Goal: Navigation & Orientation: Find specific page/section

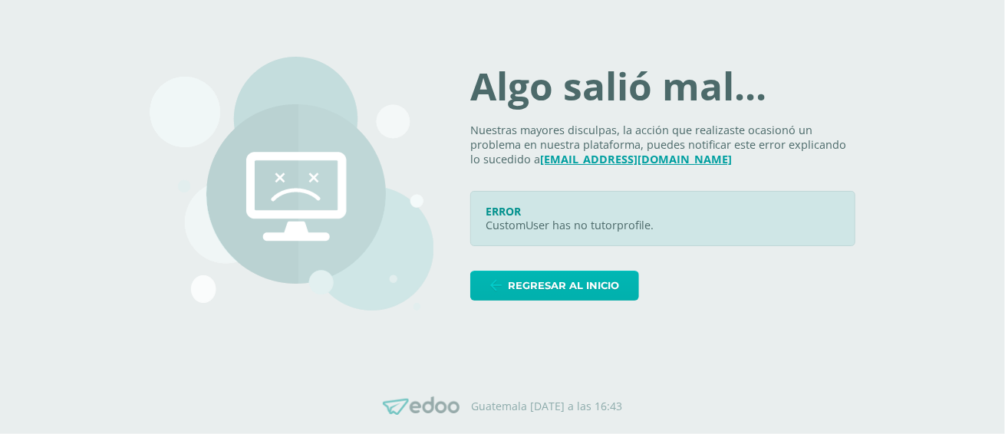
click at [602, 285] on span "Regresar al inicio" at bounding box center [563, 286] width 111 height 28
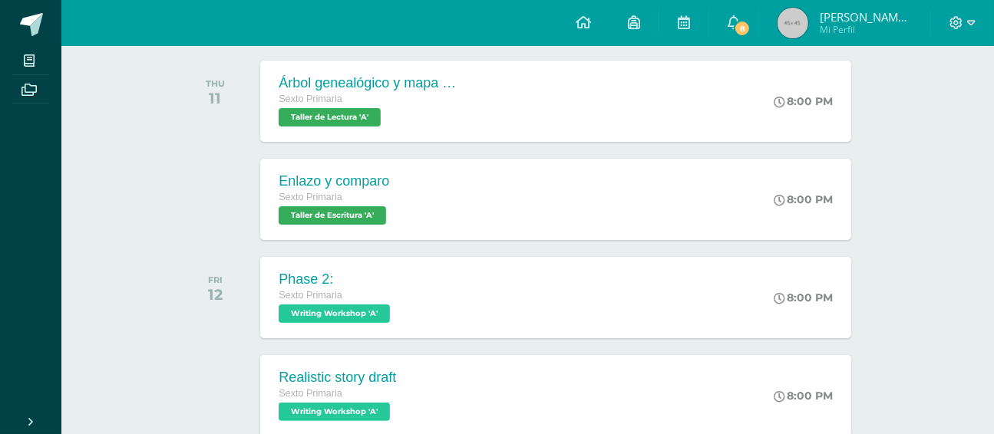
scroll to position [246, 0]
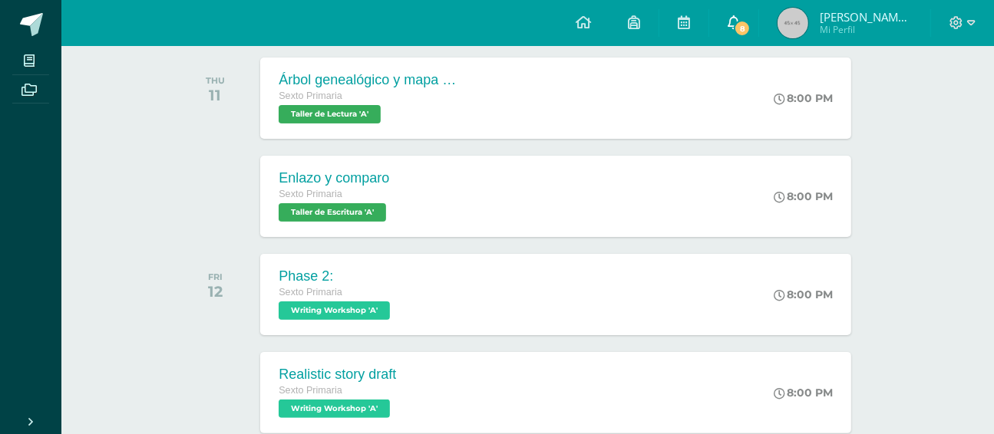
click at [740, 28] on span "8" at bounding box center [742, 28] width 17 height 17
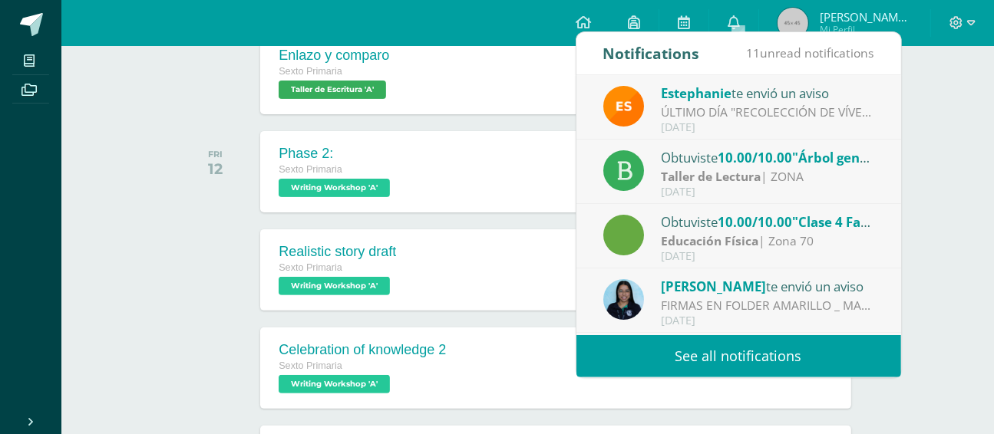
scroll to position [399, 0]
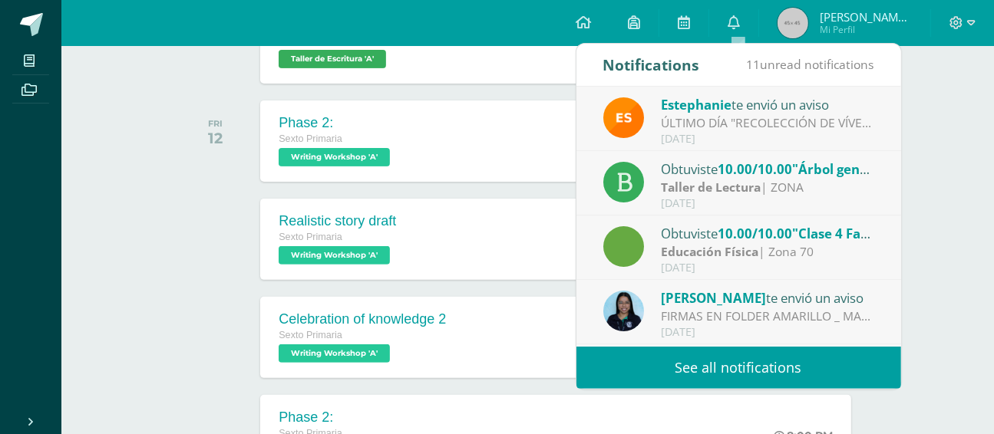
click at [745, 369] on link "See all notifications" at bounding box center [738, 368] width 325 height 42
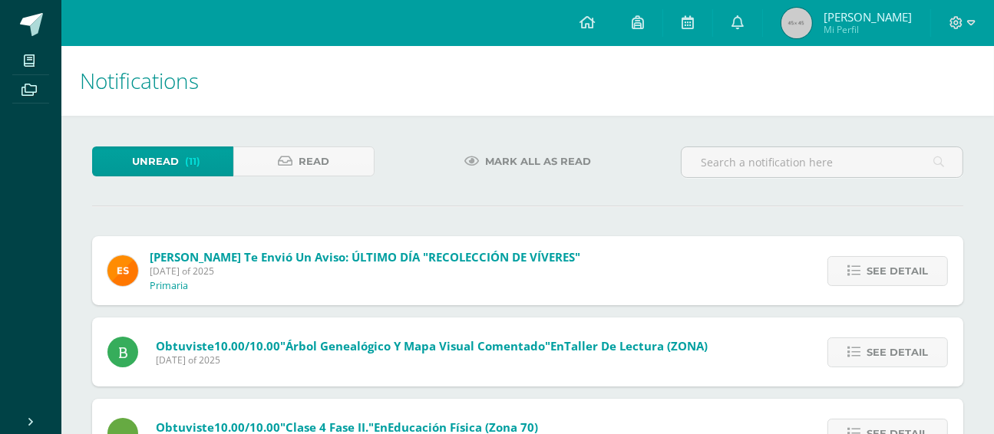
click at [745, 369] on div "Obtuviste 10.00/10.00 "Árbol genealógico y mapa visual comentado" en Taller de …" at bounding box center [527, 352] width 871 height 69
